Goal: Find specific page/section: Find specific page/section

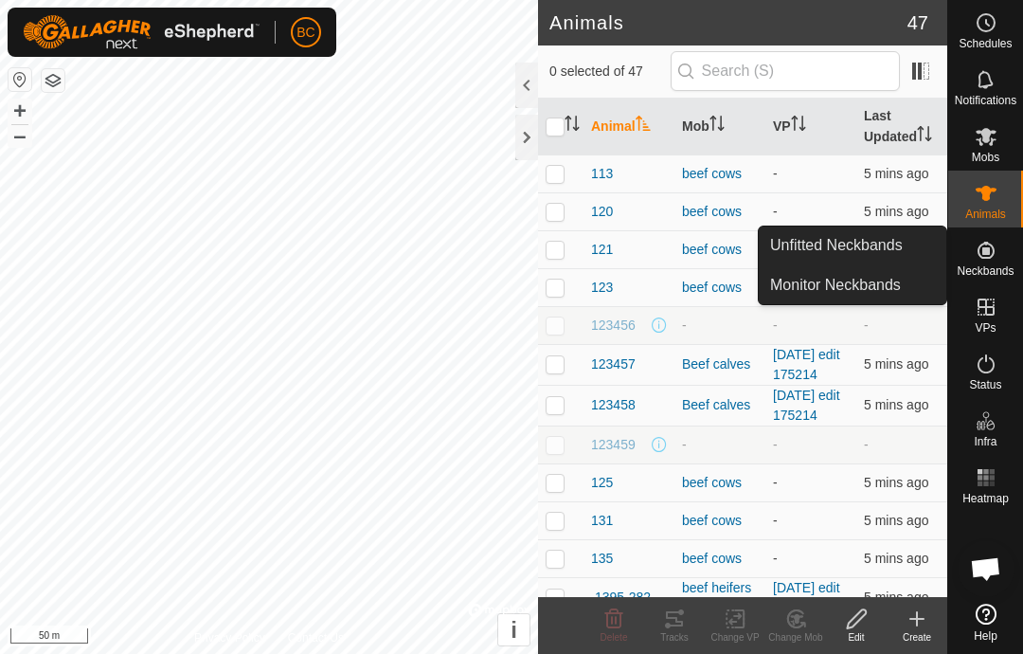
click at [887, 248] on span "Unfitted Neckbands" at bounding box center [836, 245] width 133 height 23
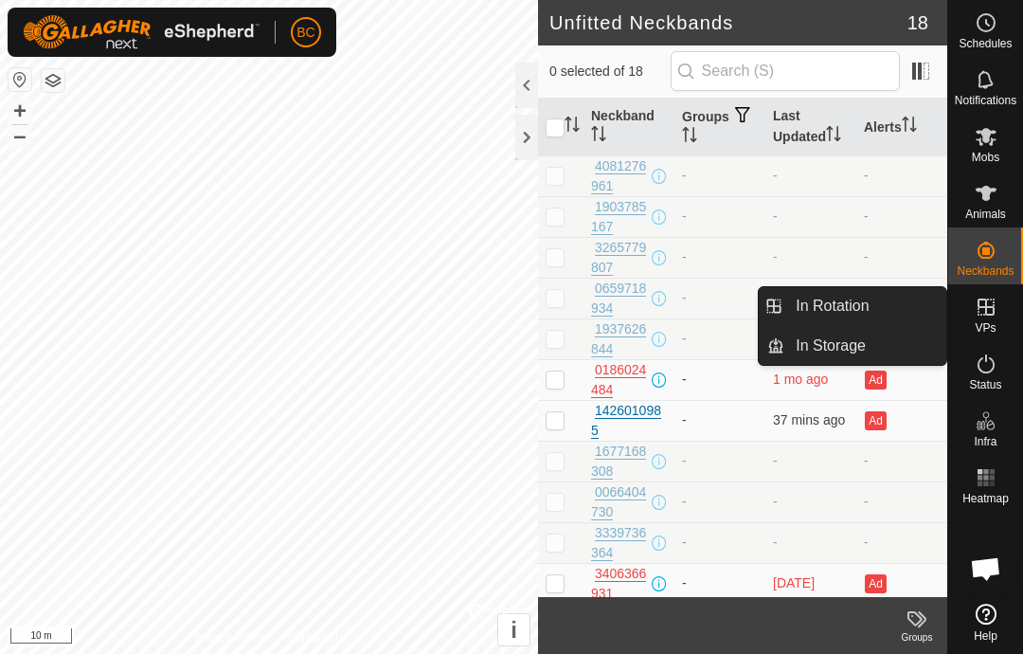
click at [824, 311] on span "In Rotation" at bounding box center [832, 306] width 73 height 23
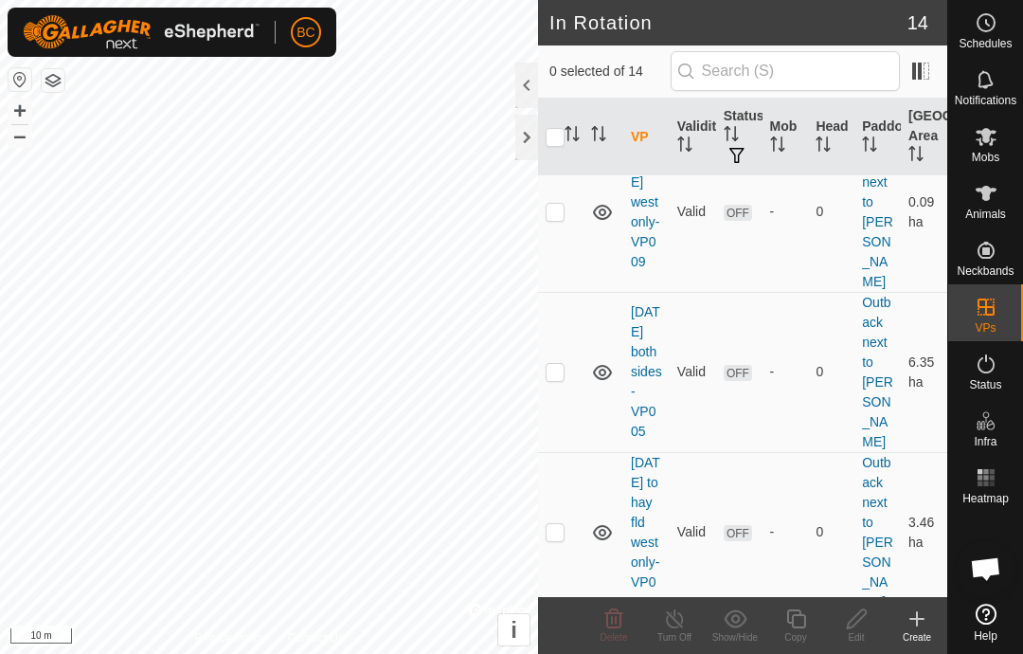
scroll to position [1655, 0]
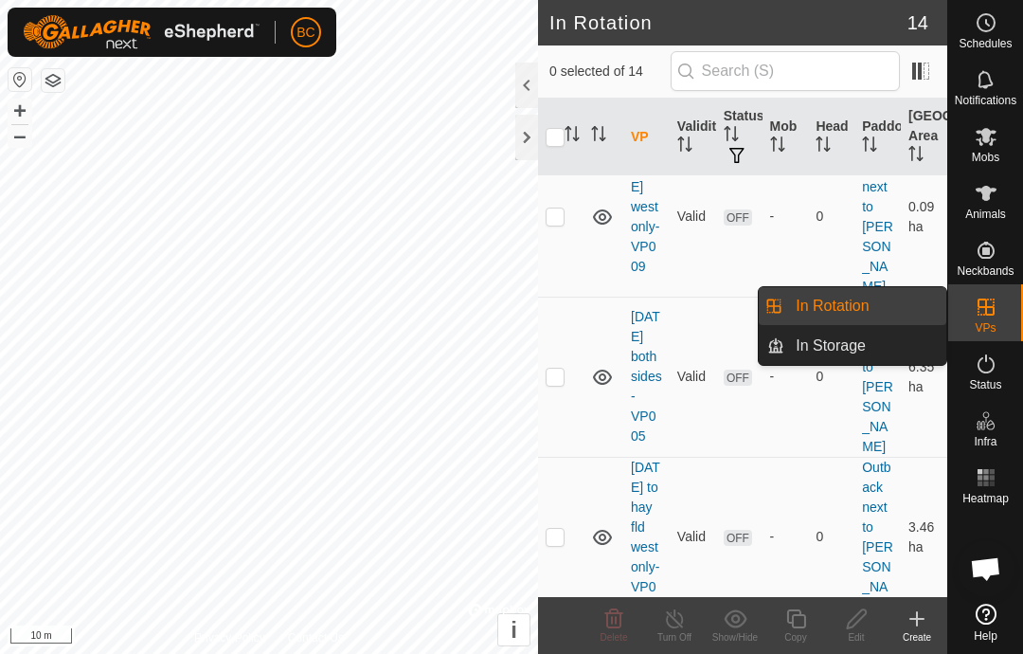
click at [817, 345] on span "In Storage" at bounding box center [831, 345] width 70 height 23
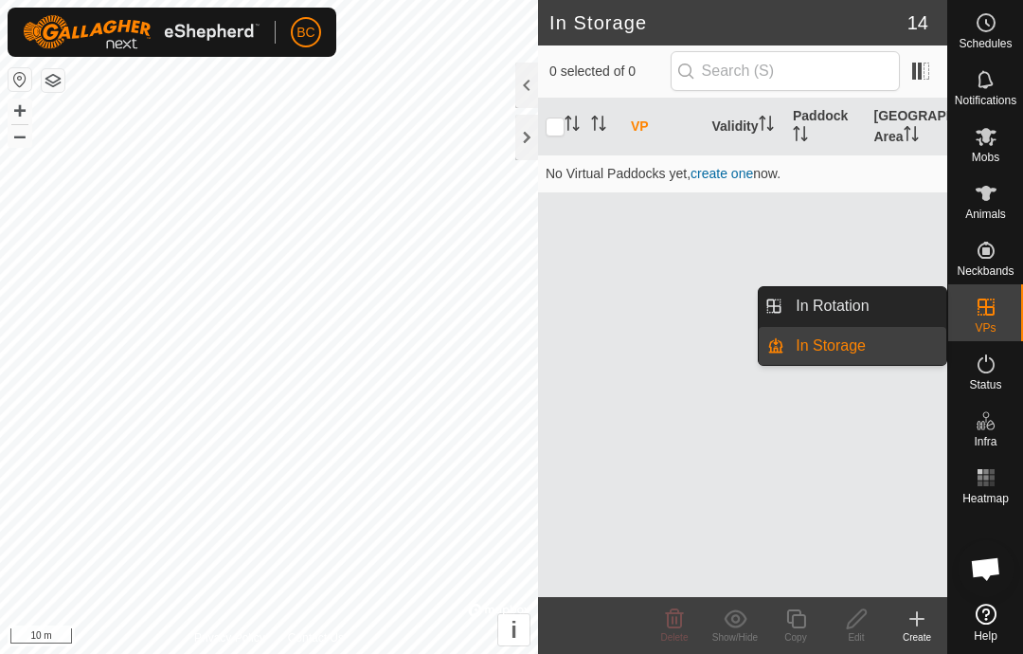
click at [818, 300] on span "In Rotation" at bounding box center [832, 306] width 73 height 23
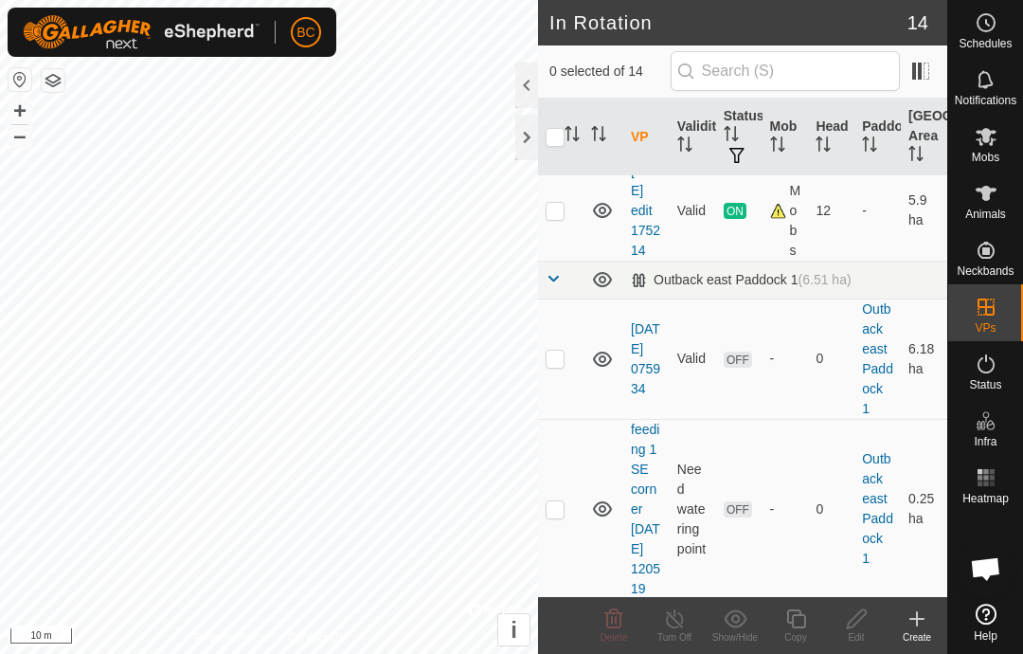
scroll to position [196, 0]
click at [558, 284] on span at bounding box center [553, 276] width 15 height 15
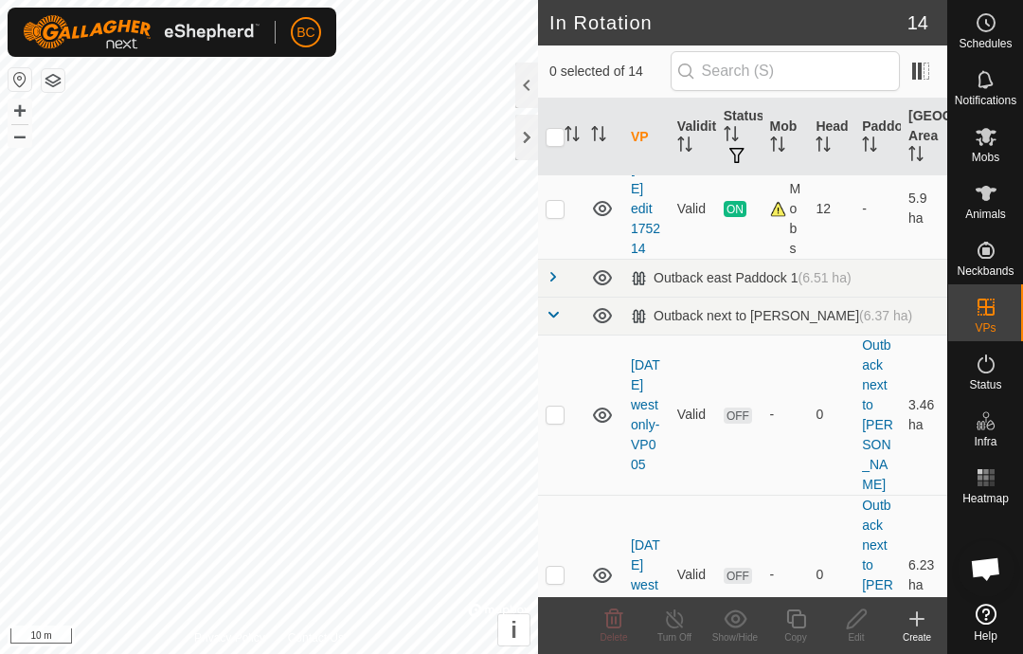
click at [699, 286] on div "Outback east Paddock 1 (6.51 ha)" at bounding box center [741, 278] width 221 height 16
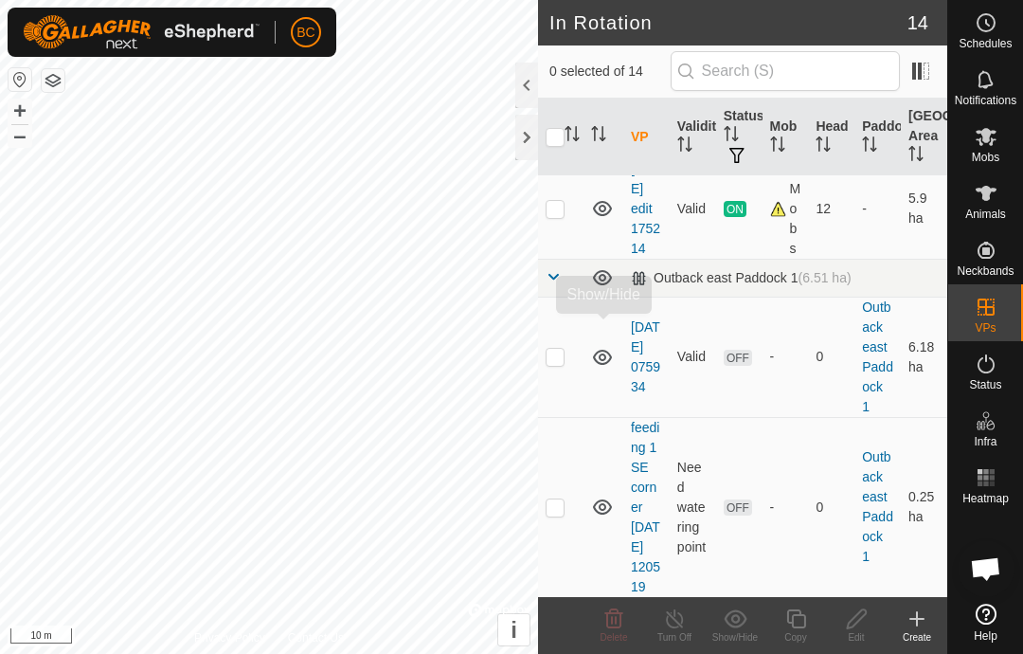
click at [602, 289] on icon at bounding box center [602, 277] width 23 height 23
click at [601, 289] on icon at bounding box center [602, 277] width 23 height 23
click at [602, 285] on icon at bounding box center [602, 277] width 19 height 15
click at [608, 283] on icon at bounding box center [602, 280] width 19 height 8
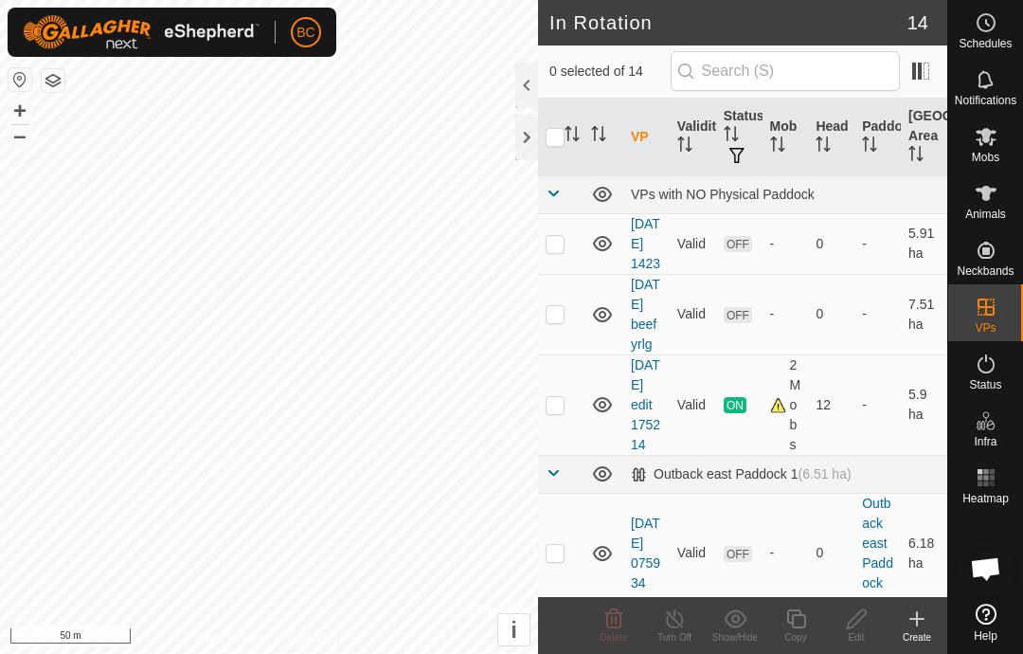
scroll to position [0, 0]
click at [777, 194] on div "VPs with NO Physical Paddock" at bounding box center [785, 194] width 309 height 15
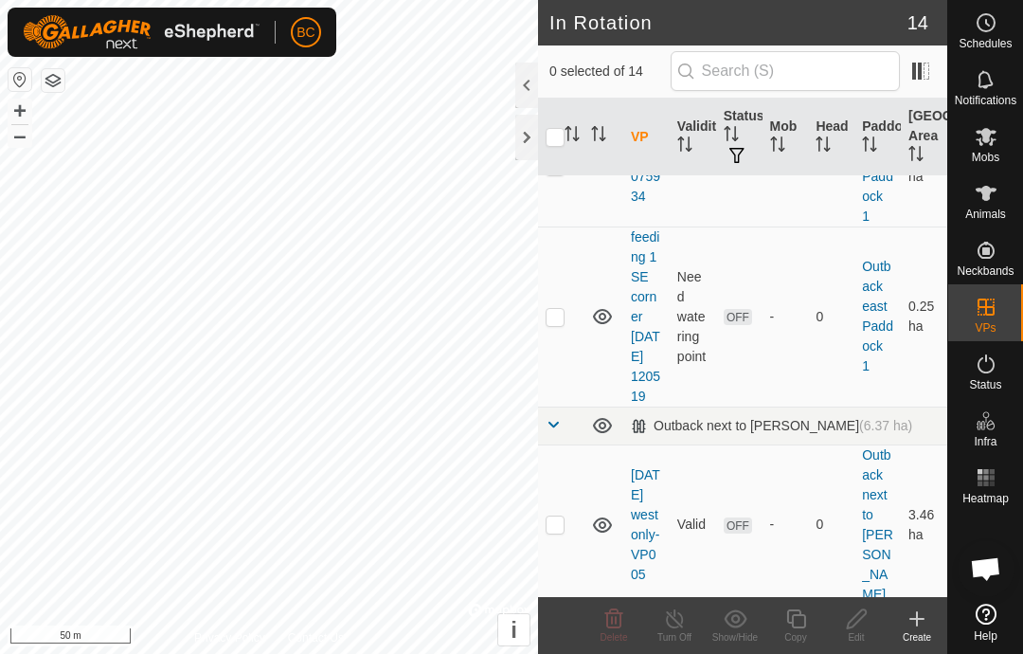
scroll to position [144, 0]
click at [678, 317] on td "Need watering point" at bounding box center [693, 317] width 46 height 180
click at [560, 325] on p-checkbox at bounding box center [555, 317] width 19 height 15
checkbox input "true"
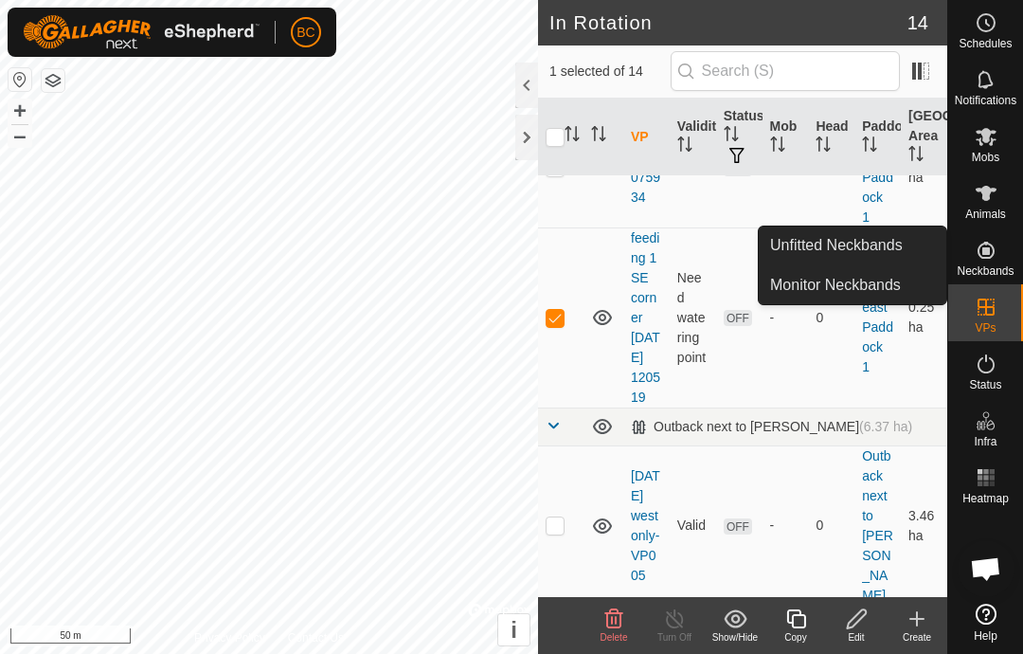
click at [795, 243] on span "Unfitted Neckbands" at bounding box center [836, 245] width 133 height 23
